Goal: Task Accomplishment & Management: Manage account settings

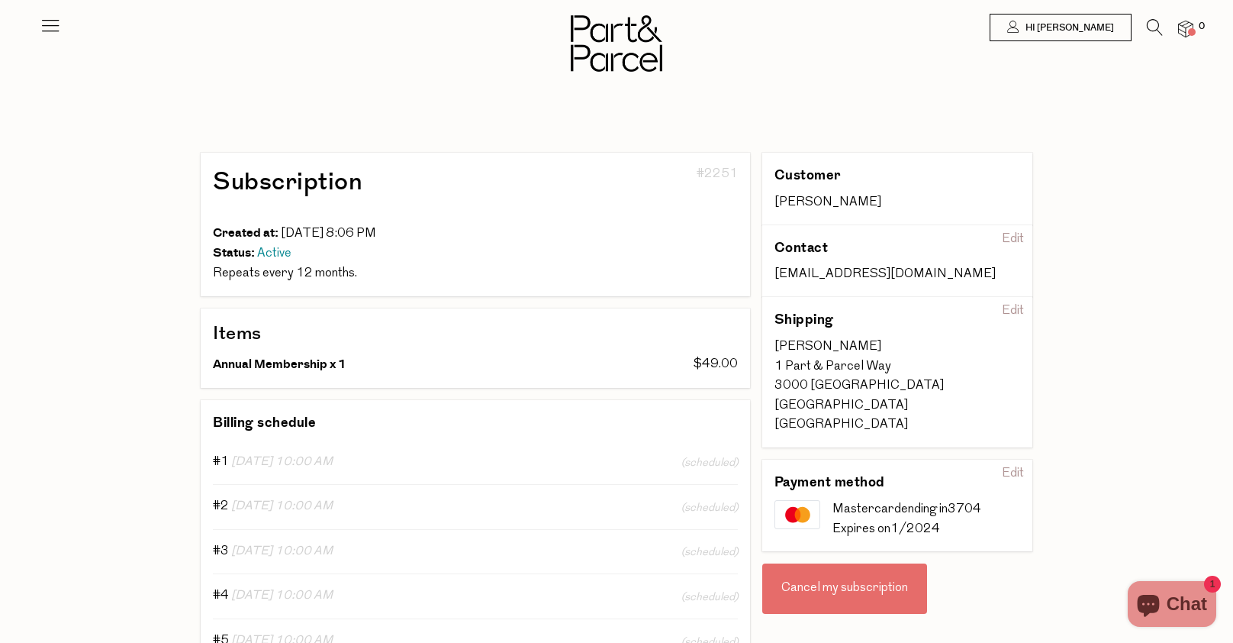
type input "[EMAIL_ADDRESS][DOMAIN_NAME]"
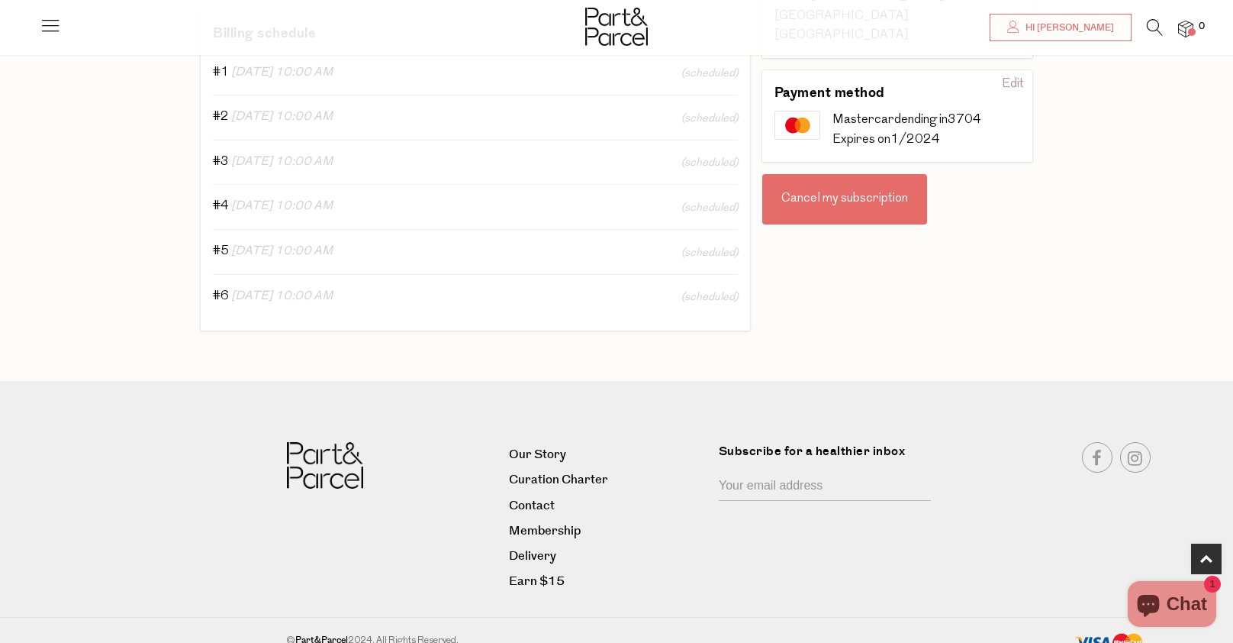
scroll to position [390, 0]
click at [878, 181] on div "Cancel my subscription" at bounding box center [844, 198] width 165 height 50
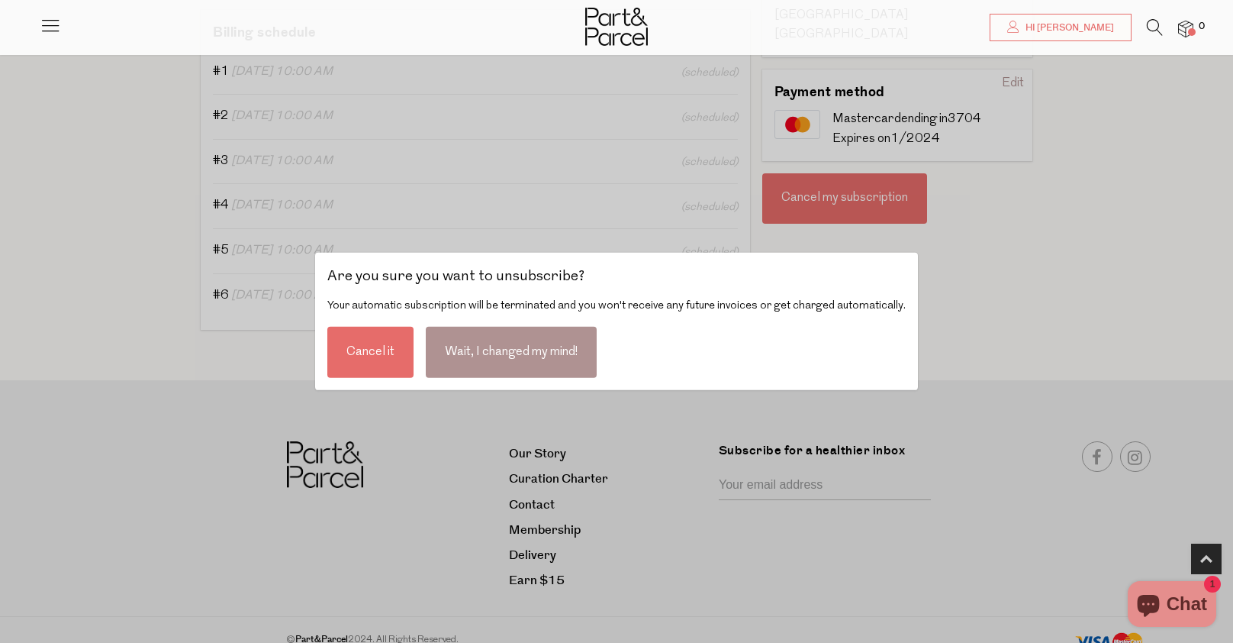
click at [369, 351] on div "Cancel it" at bounding box center [370, 352] width 86 height 51
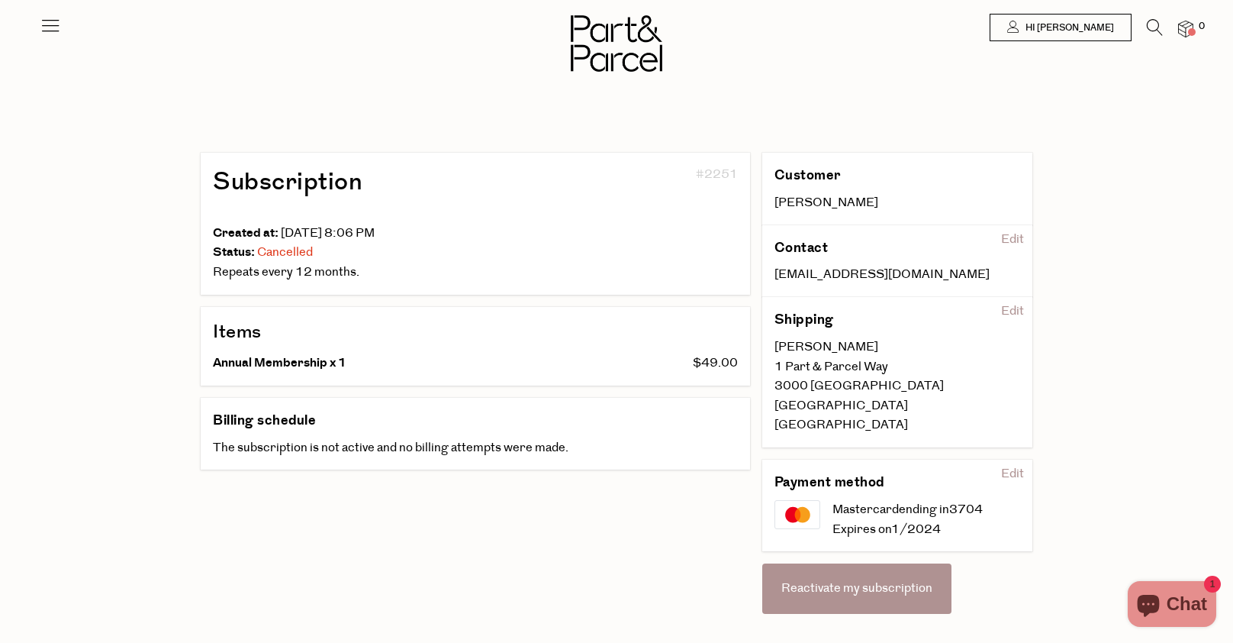
scroll to position [280, 0]
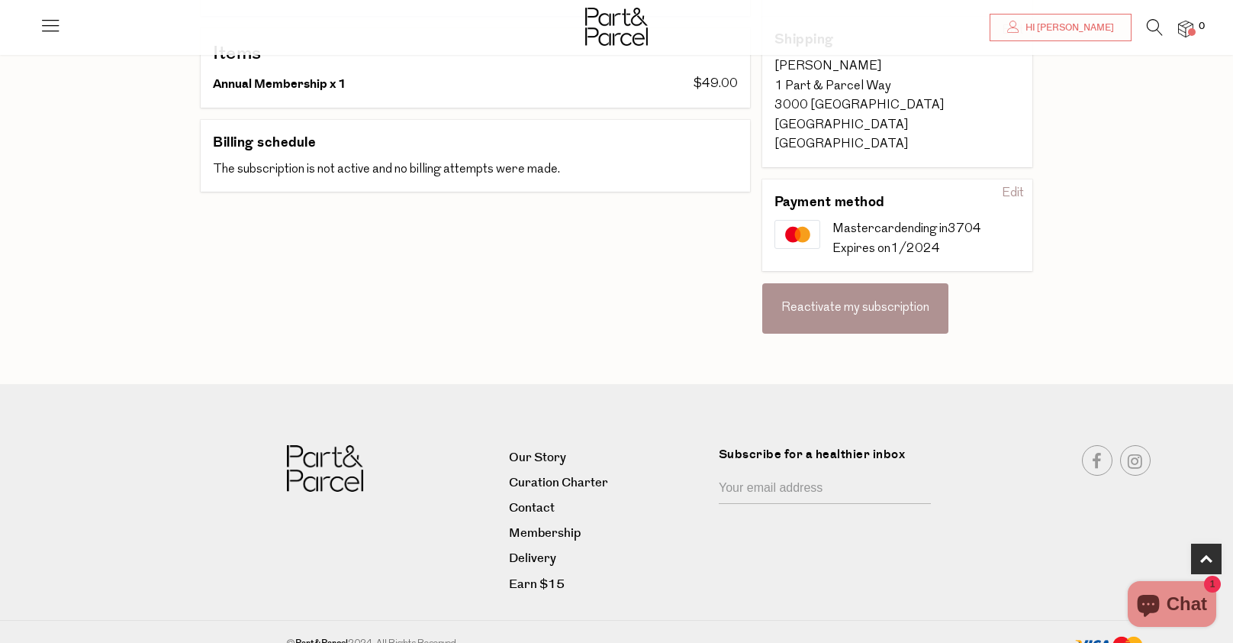
type input "[EMAIL_ADDRESS][DOMAIN_NAME]"
